Goal: Information Seeking & Learning: Learn about a topic

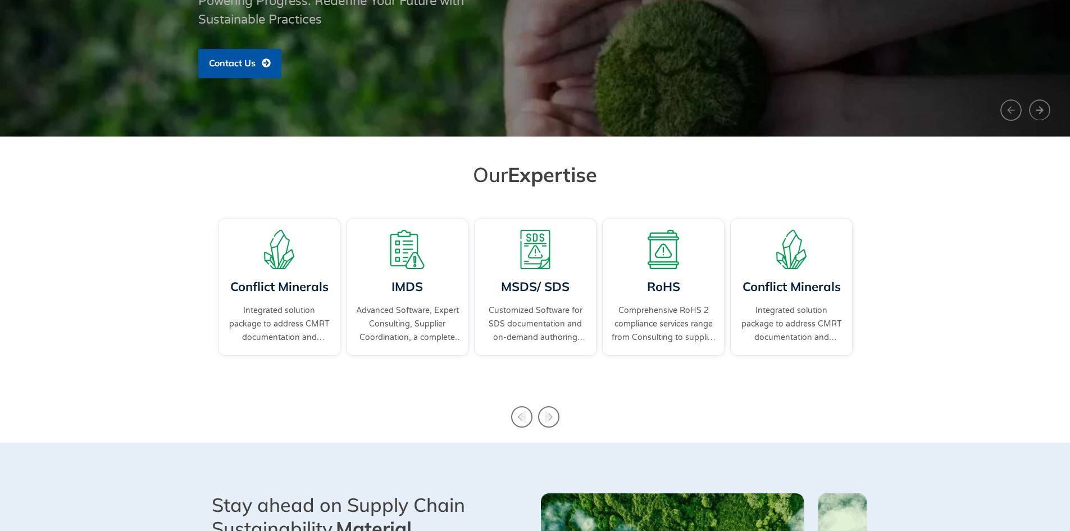
scroll to position [222, 0]
click at [551, 414] on icon "Next slide" at bounding box center [548, 416] width 21 height 21
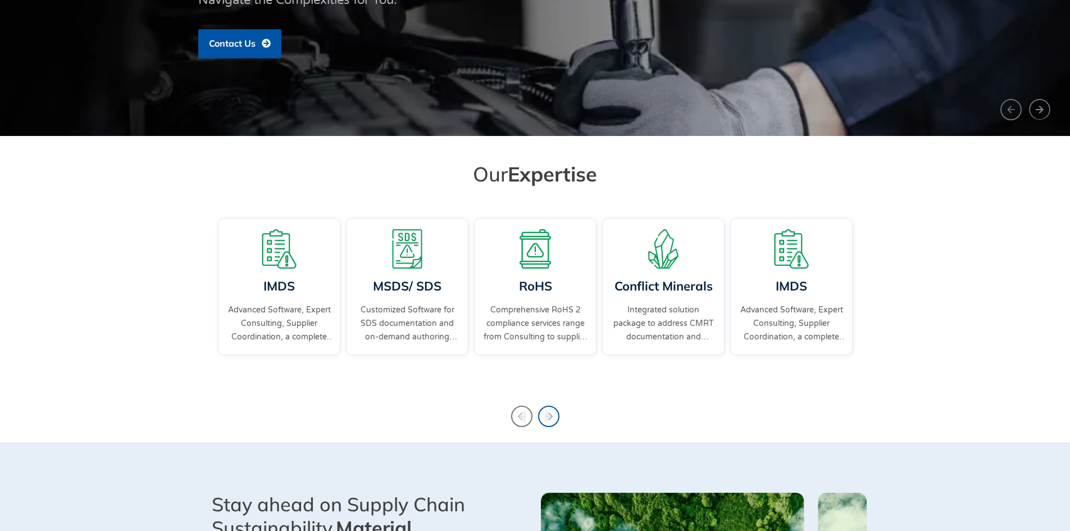
click at [551, 413] on icon "Next slide" at bounding box center [548, 416] width 21 height 21
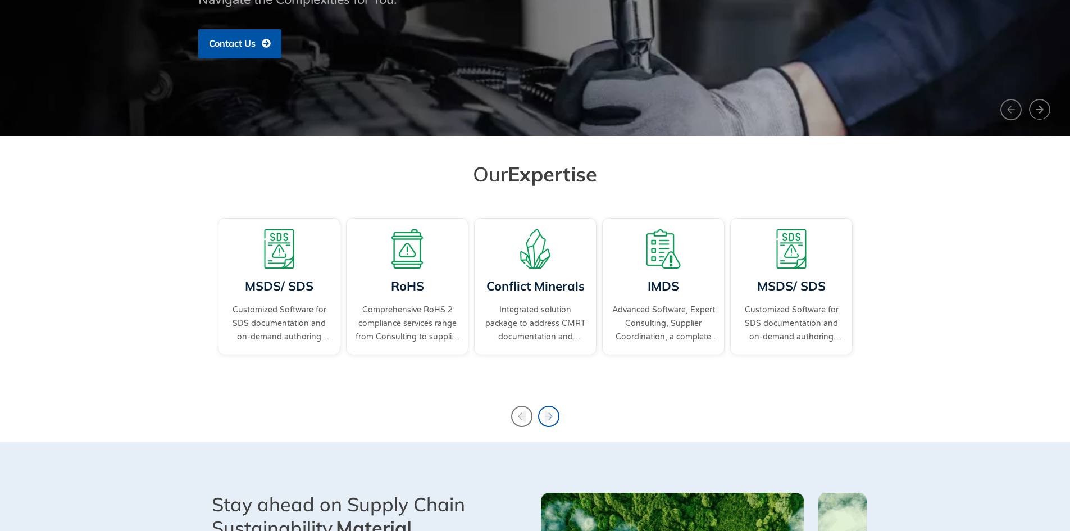
click at [551, 413] on icon "Next slide" at bounding box center [548, 416] width 21 height 21
click at [553, 418] on icon "Next slide" at bounding box center [548, 416] width 21 height 21
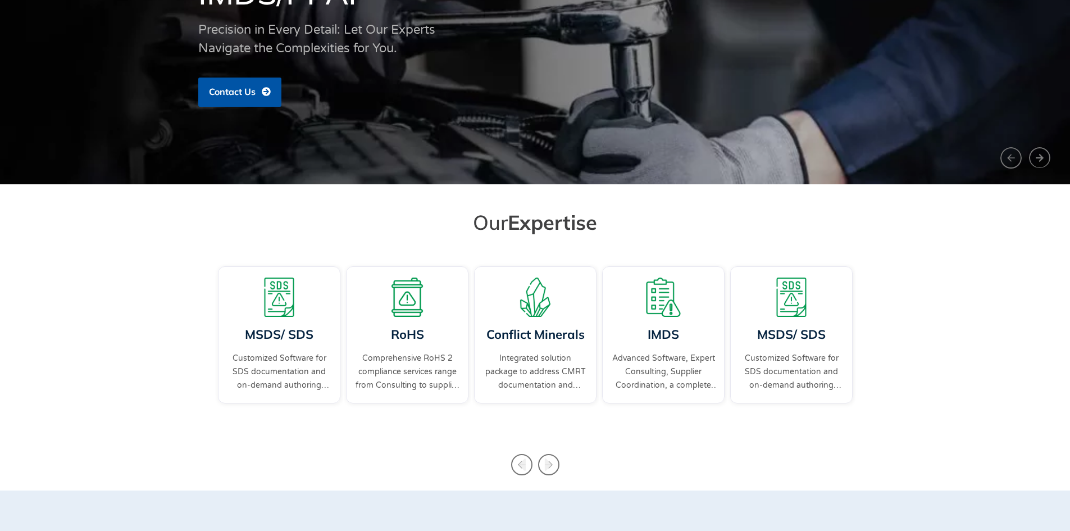
scroll to position [175, 0]
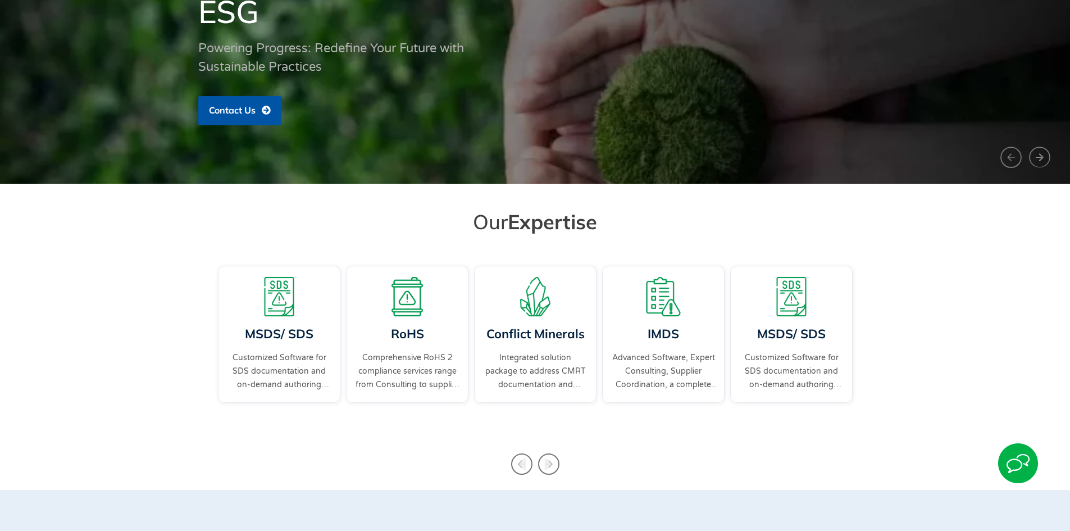
click at [1024, 458] on img at bounding box center [1018, 463] width 40 height 40
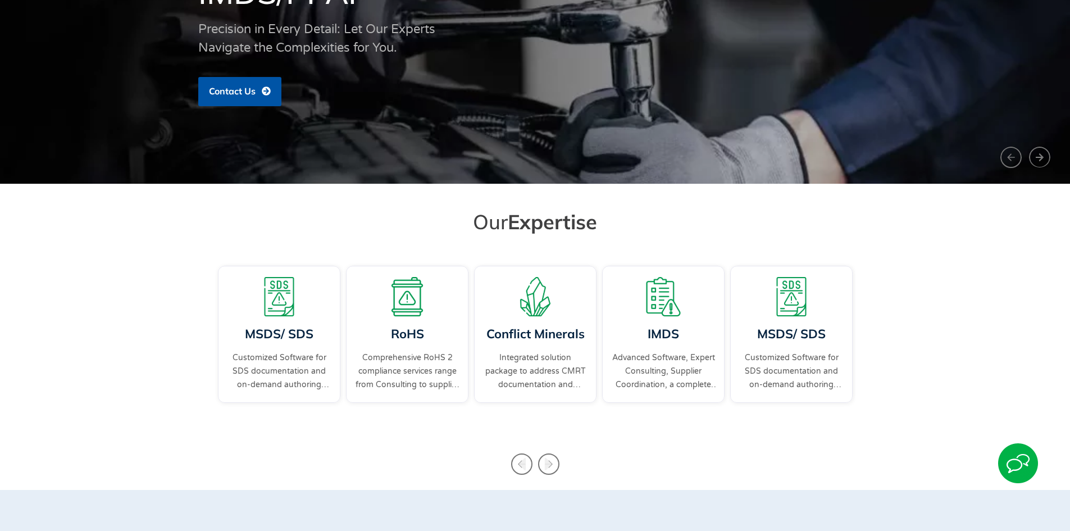
click at [992, 265] on div "RoHS Comprehensive RoHS 2 compliance services range from Consulting to supplier…" at bounding box center [535, 345] width 1070 height 176
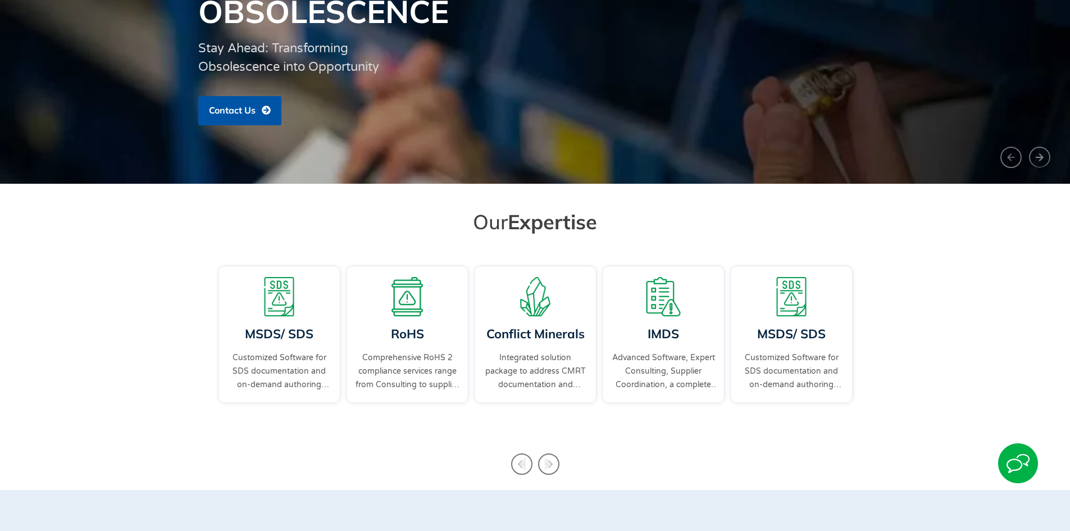
click at [1018, 460] on img at bounding box center [1018, 463] width 40 height 40
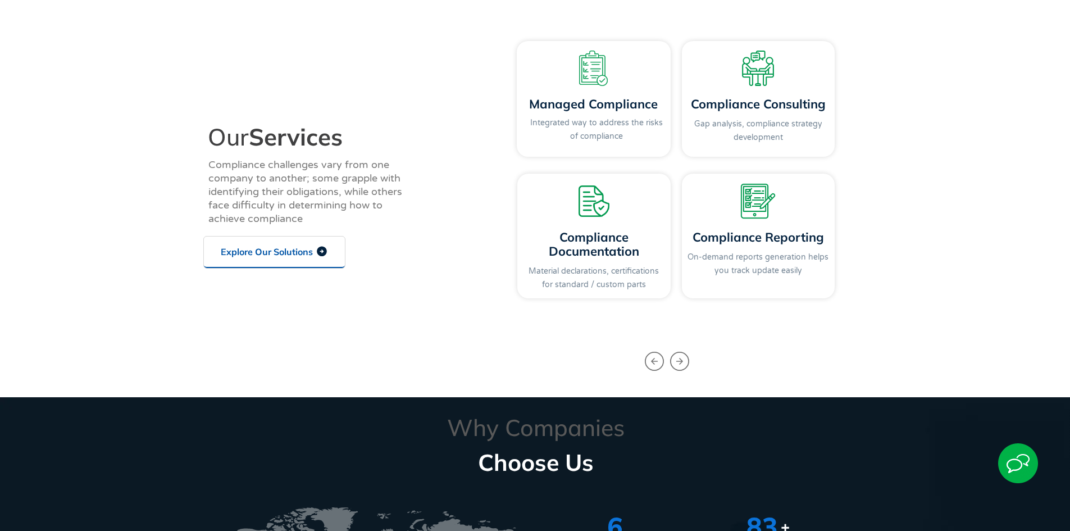
scroll to position [1243, 0]
click at [681, 358] on icon "Next slide" at bounding box center [680, 360] width 8 height 15
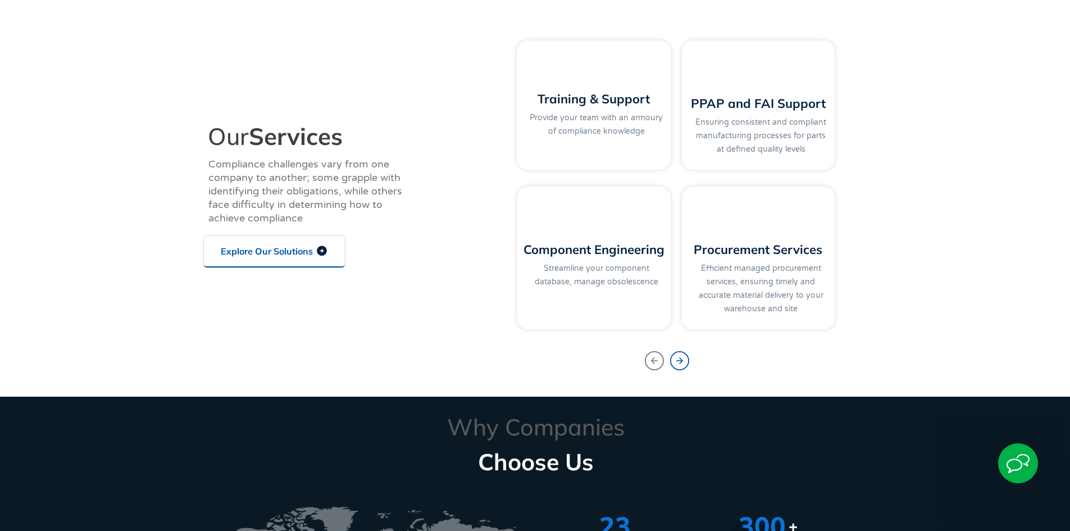
click at [681, 358] on icon "Next slide" at bounding box center [680, 360] width 8 height 15
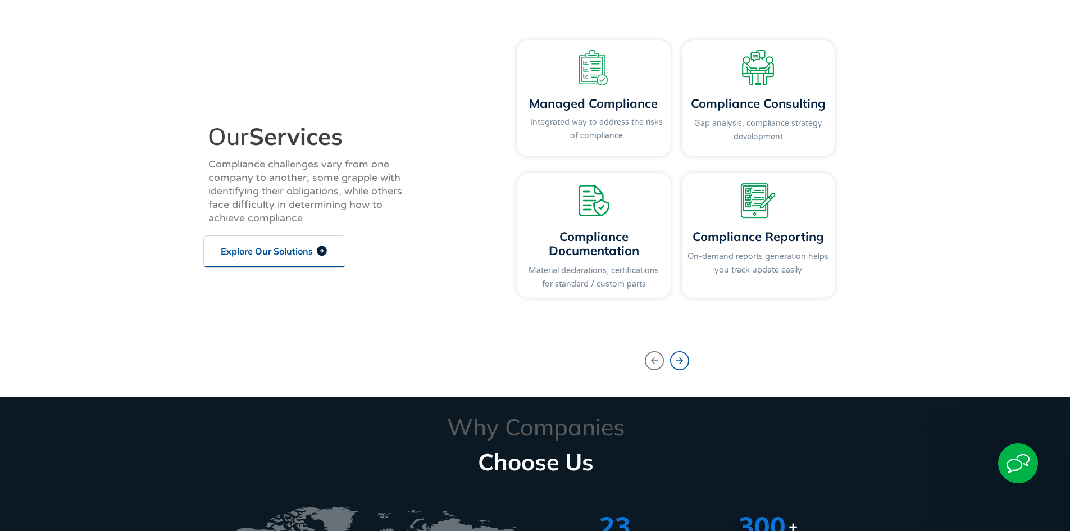
click at [681, 358] on icon "Next slide" at bounding box center [680, 360] width 8 height 15
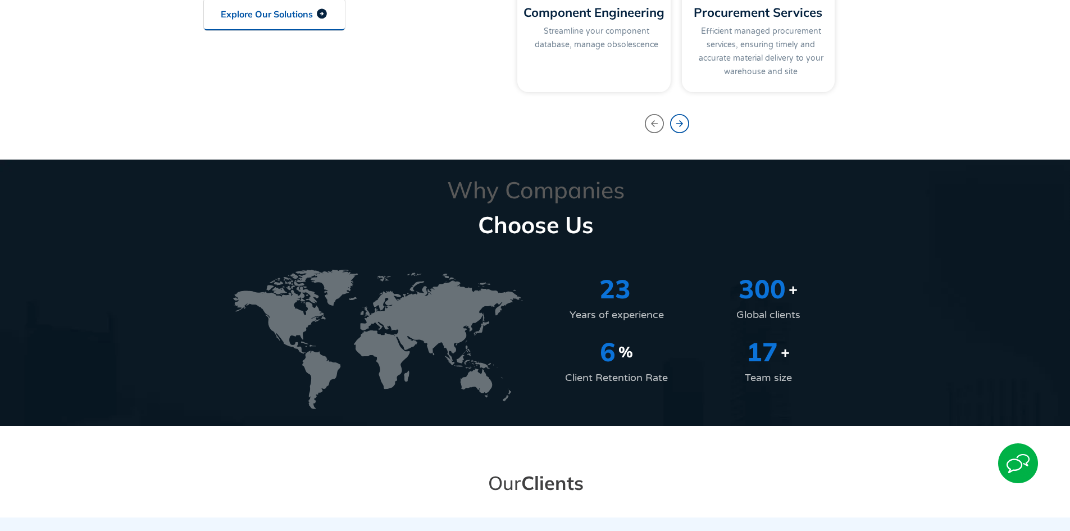
scroll to position [1480, 0]
